Goal: Task Accomplishment & Management: Complete application form

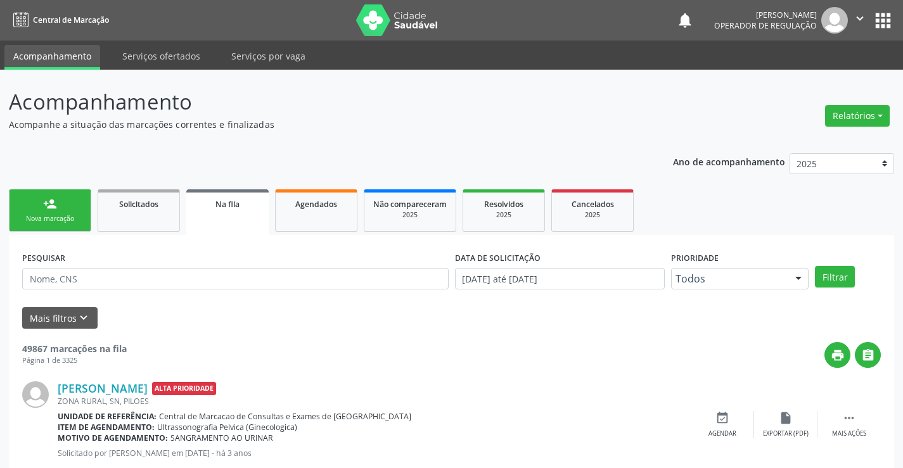
click at [57, 216] on div "Nova marcação" at bounding box center [49, 219] width 63 height 10
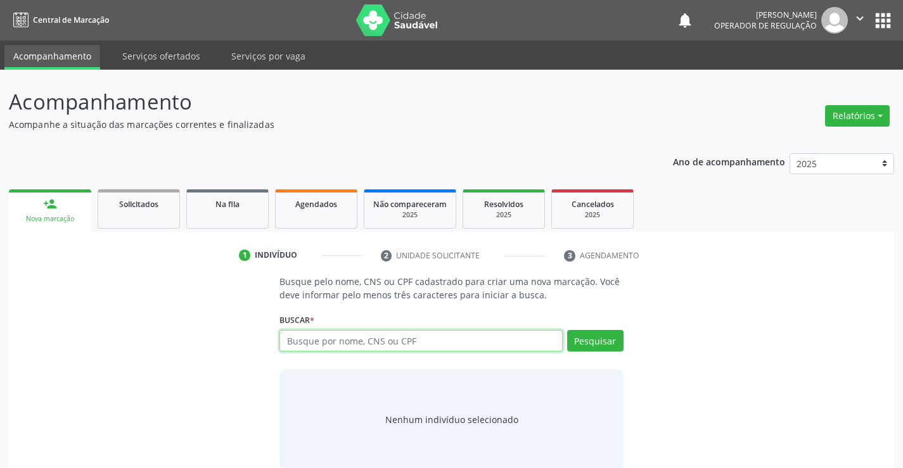
click at [369, 339] on input "text" at bounding box center [420, 341] width 282 height 22
type input "702608208861044"
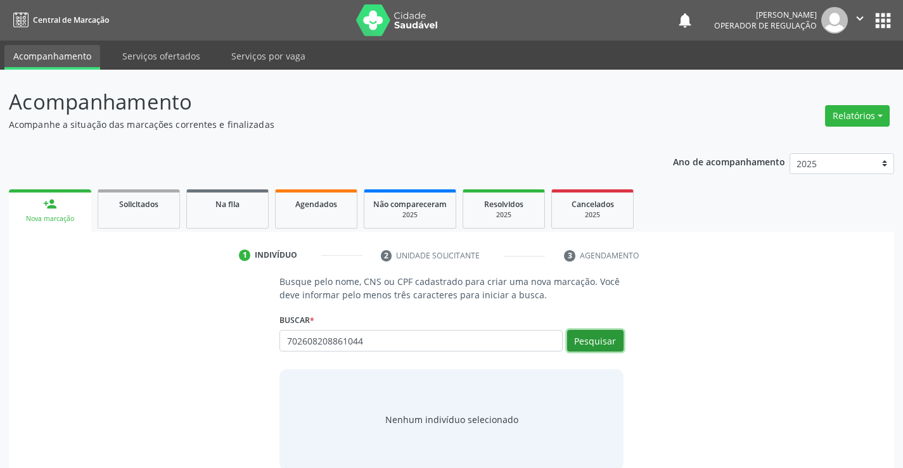
click at [590, 340] on button "Pesquisar" at bounding box center [595, 341] width 56 height 22
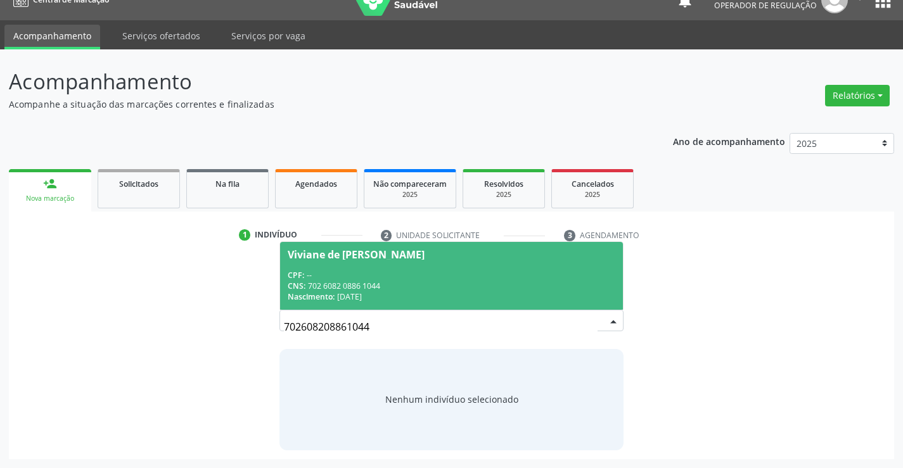
click at [362, 284] on div "CNS: 702 6082 0886 1044" at bounding box center [451, 286] width 327 height 11
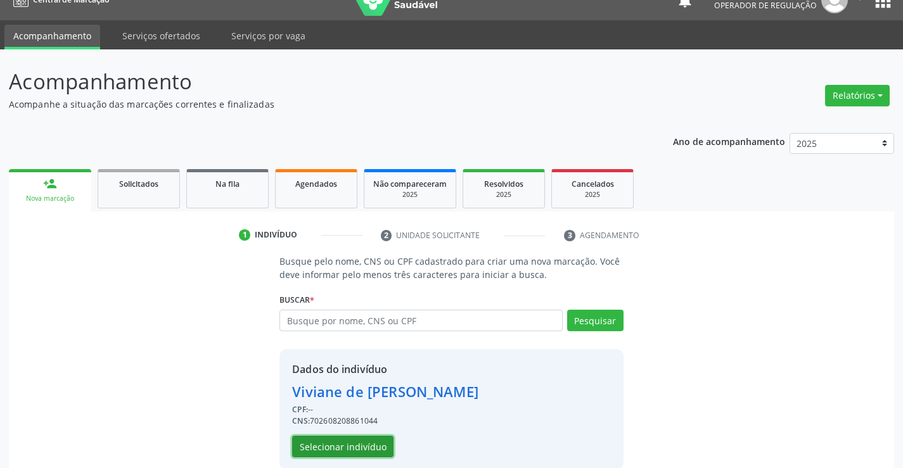
click at [355, 445] on button "Selecionar indivíduo" at bounding box center [342, 447] width 101 height 22
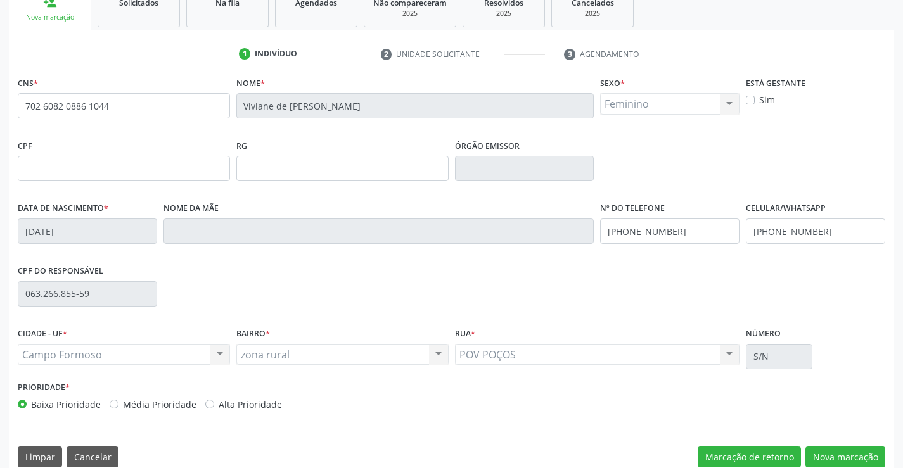
scroll to position [219, 0]
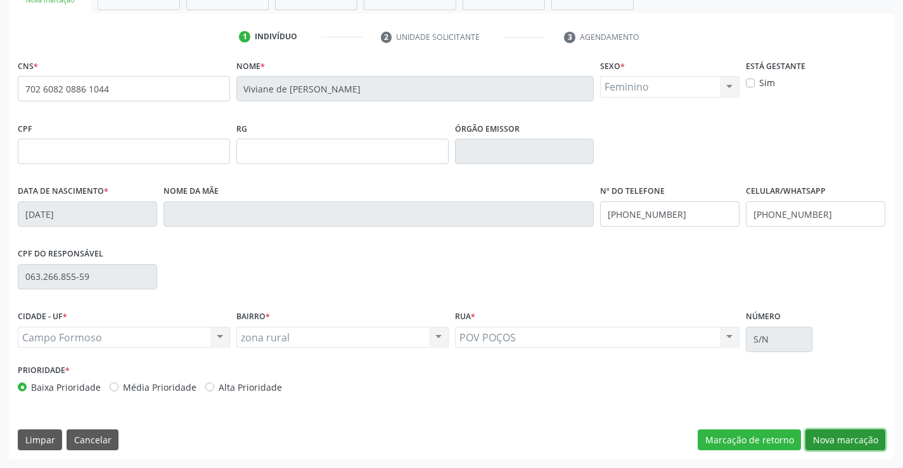
click at [847, 439] on button "Nova marcação" at bounding box center [845, 440] width 80 height 22
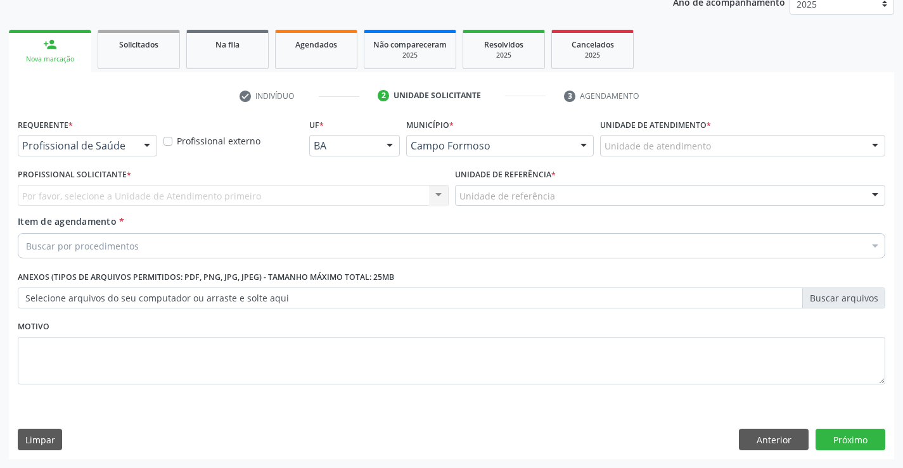
scroll to position [160, 0]
click at [148, 144] on div at bounding box center [146, 147] width 19 height 22
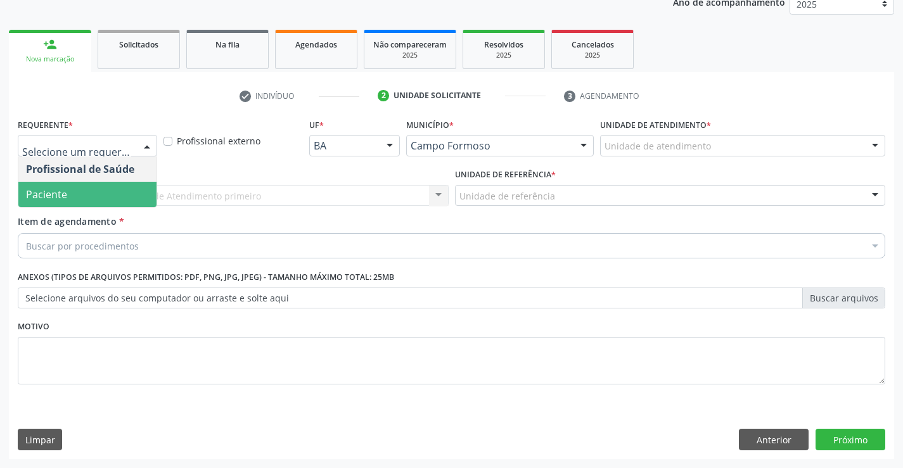
click at [105, 196] on span "Paciente" at bounding box center [87, 194] width 138 height 25
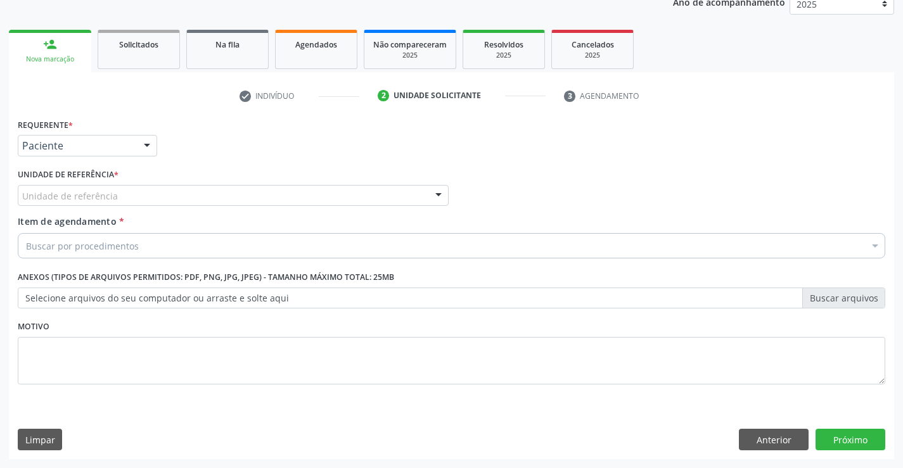
click at [121, 196] on div "Unidade de referência" at bounding box center [233, 196] width 431 height 22
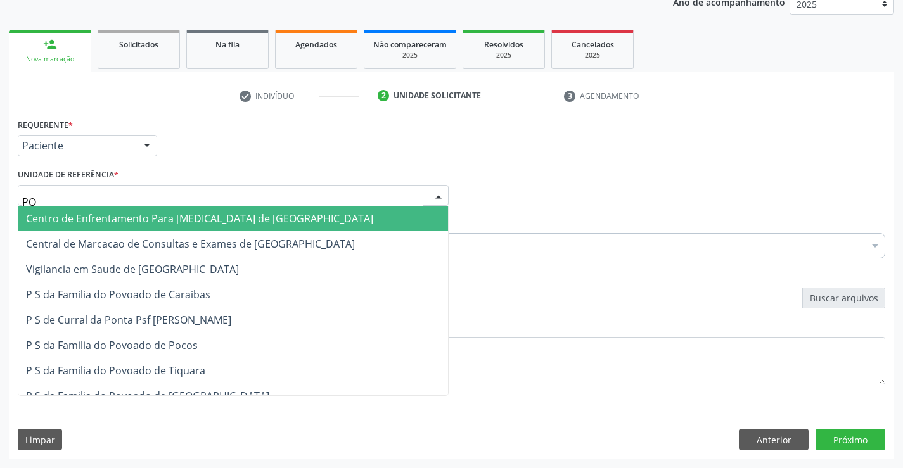
type input "POC"
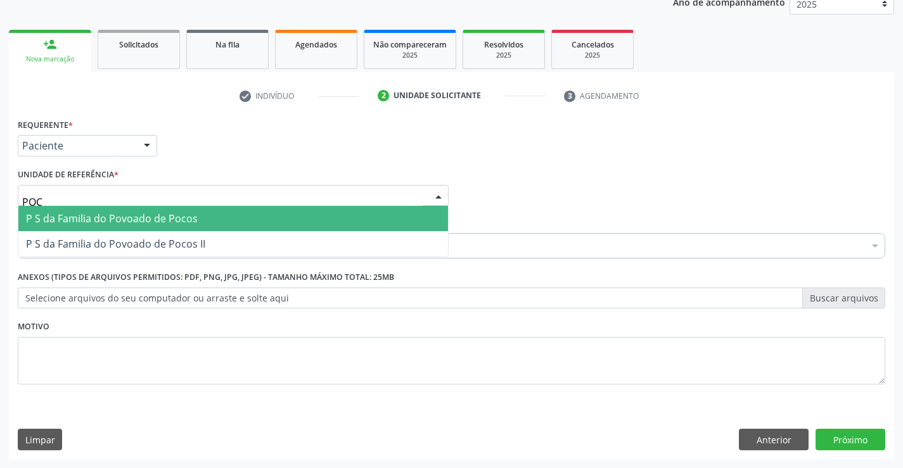
click at [125, 212] on span "P S da Familia do Povoado de Pocos" at bounding box center [112, 219] width 172 height 14
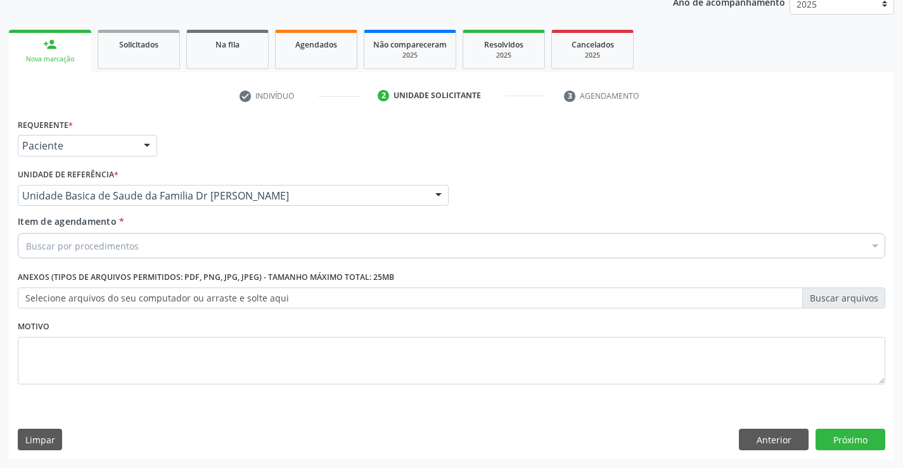
click at [26, 249] on input "Item de agendamento *" at bounding box center [26, 245] width 0 height 25
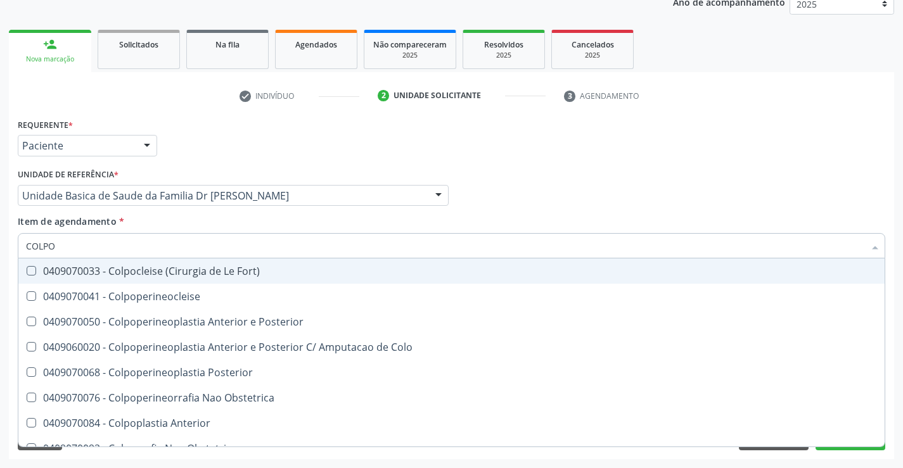
type input "COLPOP"
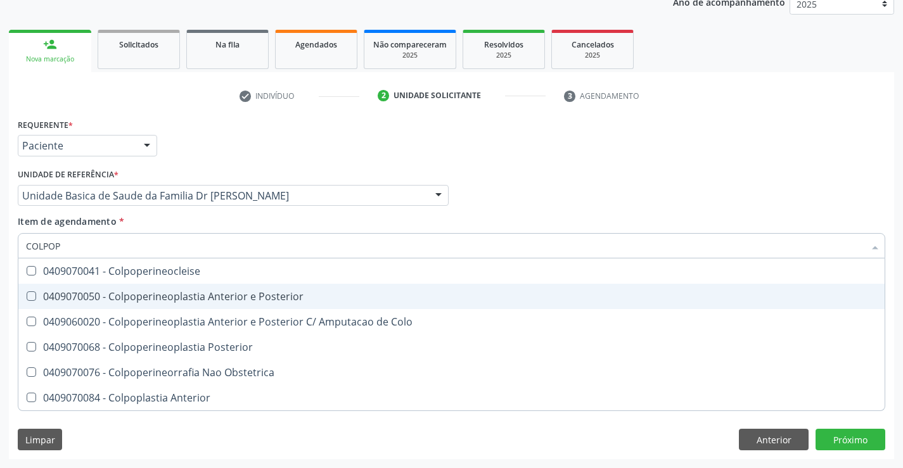
click at [129, 295] on div "0409070050 - Colpoperineoplastia Anterior e Posterior" at bounding box center [451, 296] width 851 height 10
checkbox Posterior "true"
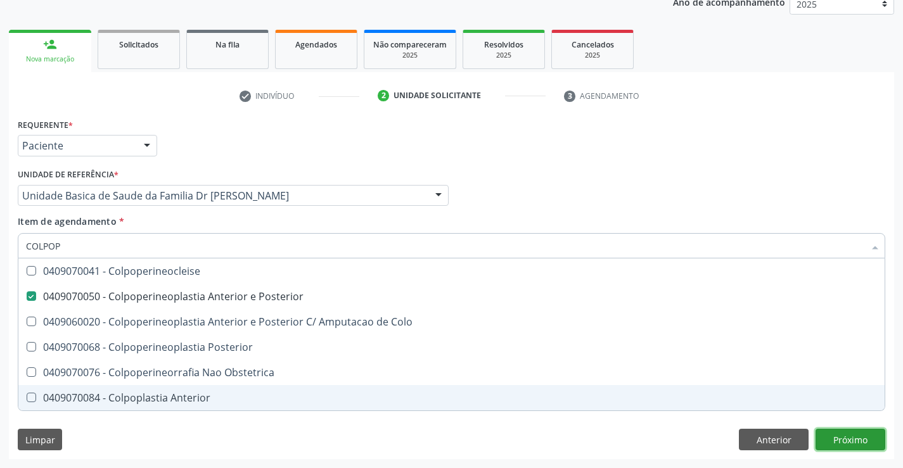
click at [842, 437] on div "Requerente * Paciente Profissional de Saúde Paciente Nenhum resultado encontrad…" at bounding box center [451, 287] width 885 height 344
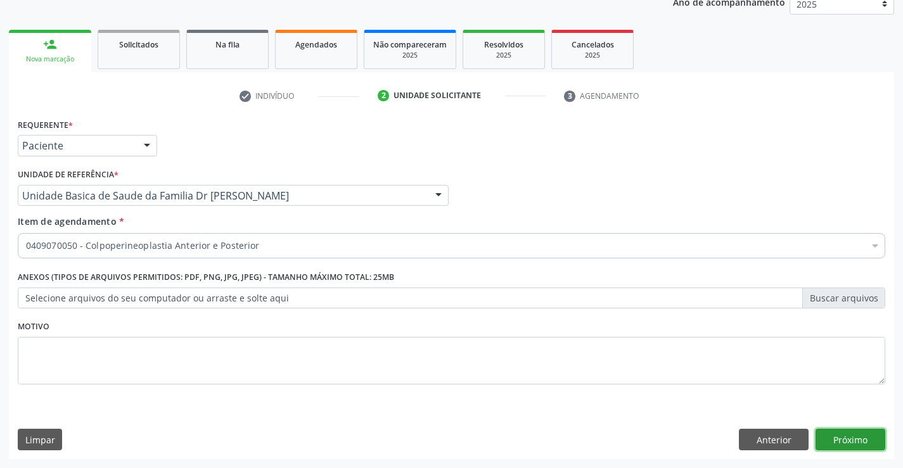
click at [843, 437] on button "Próximo" at bounding box center [850, 440] width 70 height 22
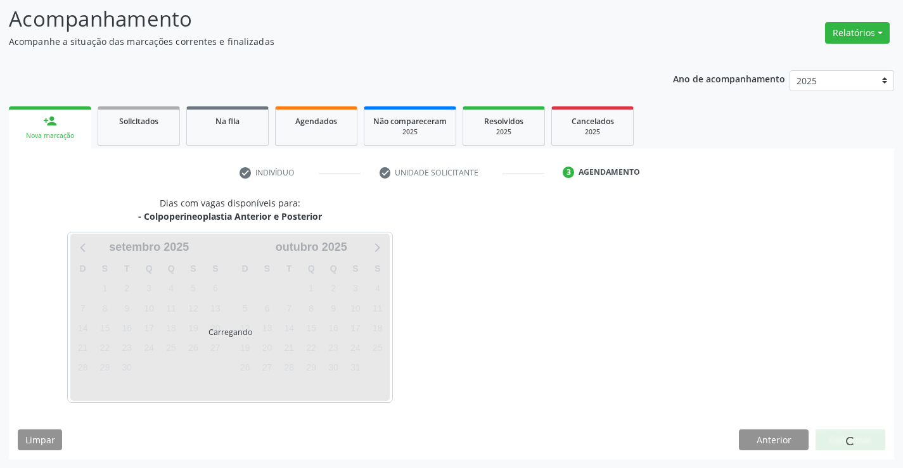
scroll to position [83, 0]
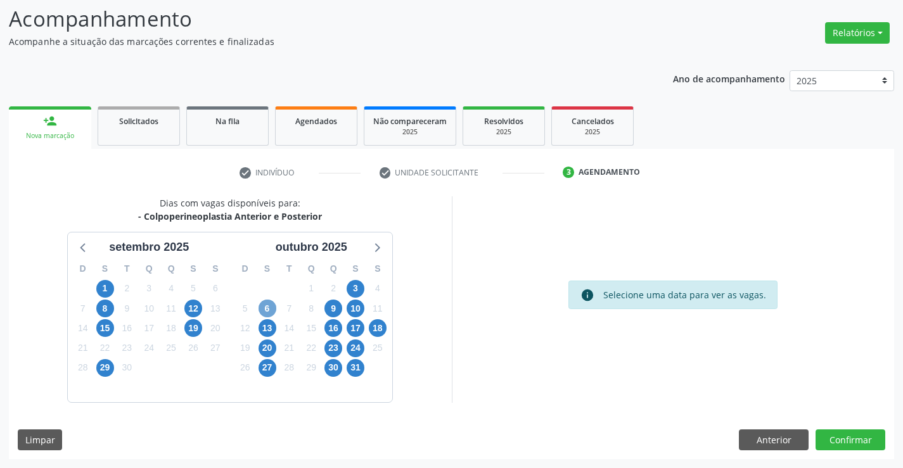
click at [266, 309] on span "6" at bounding box center [267, 309] width 18 height 18
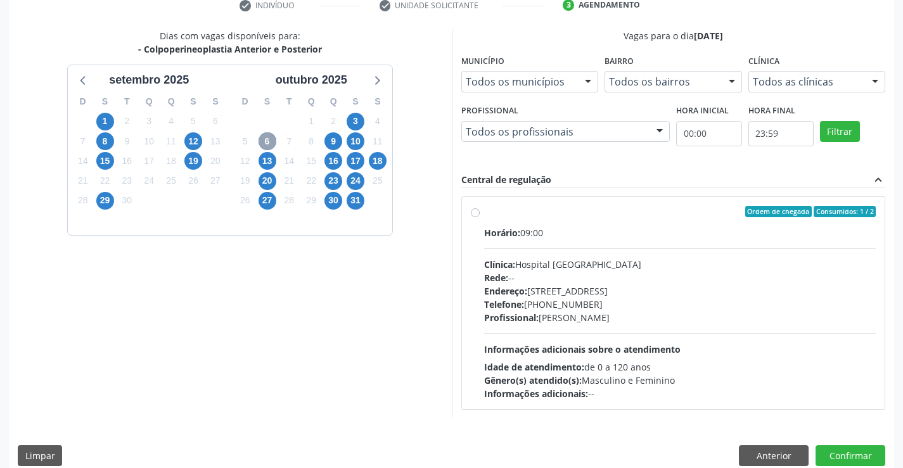
scroll to position [266, 0]
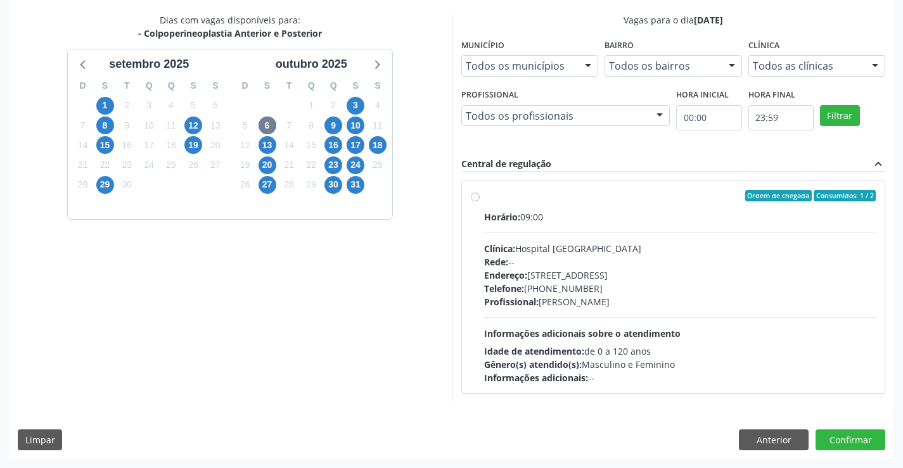
click at [484, 197] on label "Ordem de chegada Consumidos: 1 / 2 Horário: 09:00 Clínica: Hospital [GEOGRAPHIC…" at bounding box center [680, 287] width 392 height 194
click at [472, 197] on input "Ordem de chegada Consumidos: 1 / 2 Horário: 09:00 Clínica: Hospital [GEOGRAPHIC…" at bounding box center [475, 195] width 9 height 11
radio input "true"
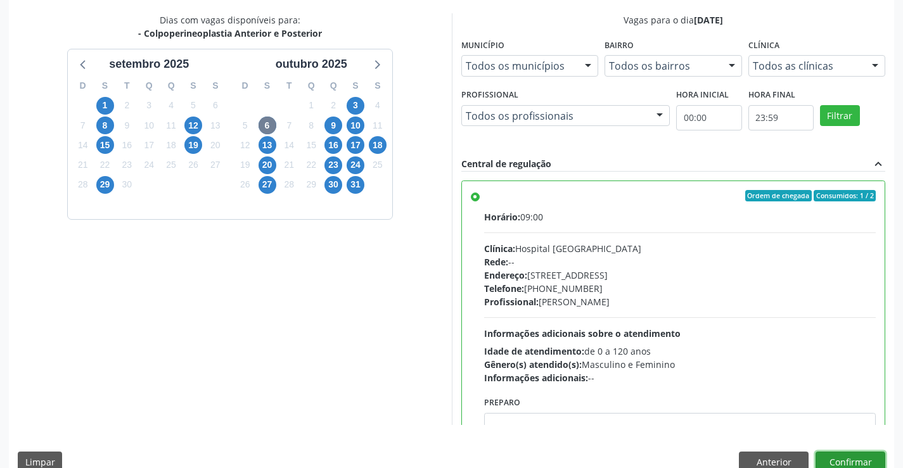
click at [851, 460] on button "Confirmar" at bounding box center [850, 463] width 70 height 22
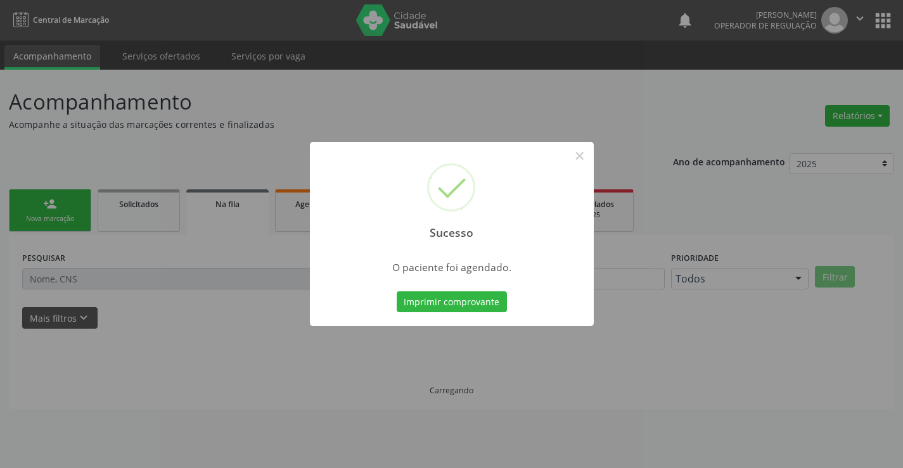
scroll to position [0, 0]
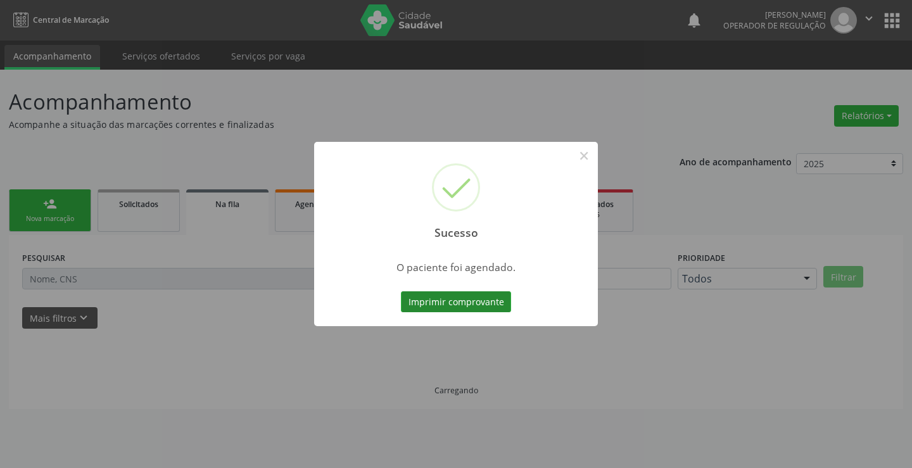
click at [457, 303] on button "Imprimir comprovante" at bounding box center [456, 302] width 110 height 22
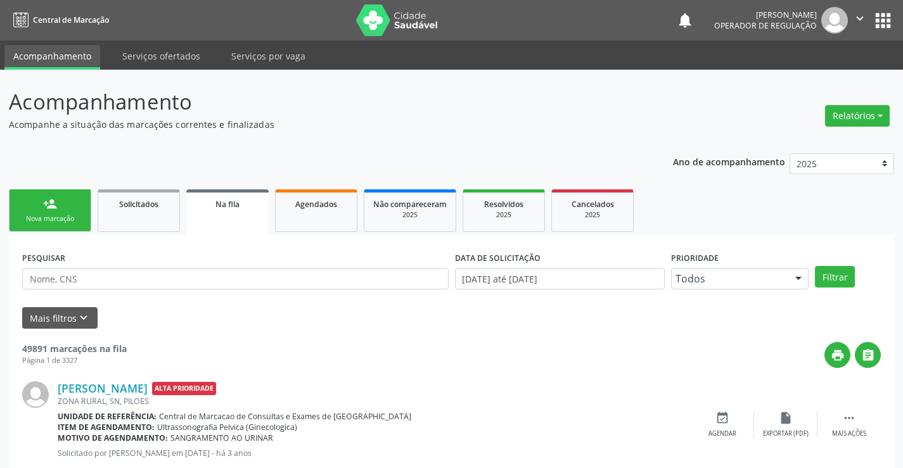
click at [862, 15] on icon "" at bounding box center [860, 18] width 14 height 14
click at [809, 78] on link "Sair" at bounding box center [827, 77] width 87 height 18
